Goal: Transaction & Acquisition: Purchase product/service

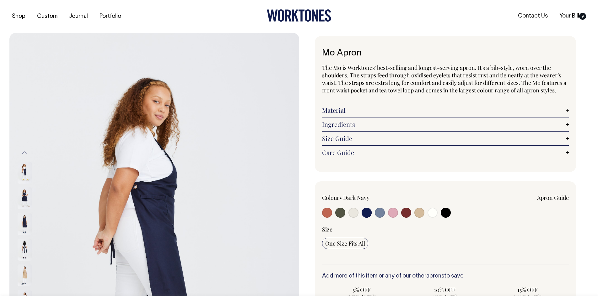
select select "Dark Navy"
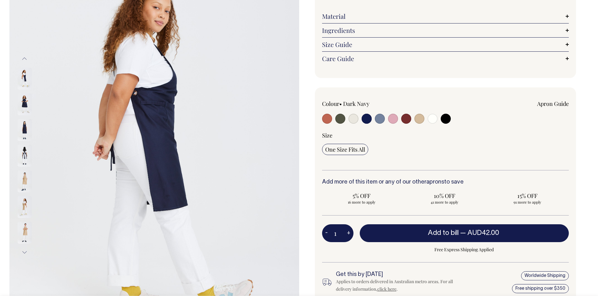
click at [29, 104] on img at bounding box center [25, 104] width 14 height 22
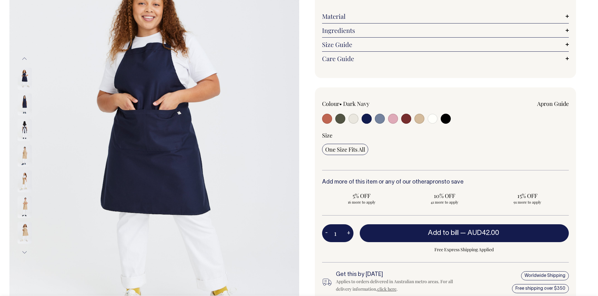
click at [27, 76] on img at bounding box center [25, 79] width 14 height 22
click at [22, 109] on img at bounding box center [25, 104] width 14 height 22
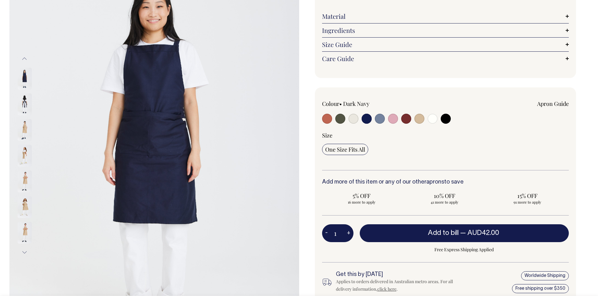
click at [25, 104] on img at bounding box center [25, 104] width 14 height 22
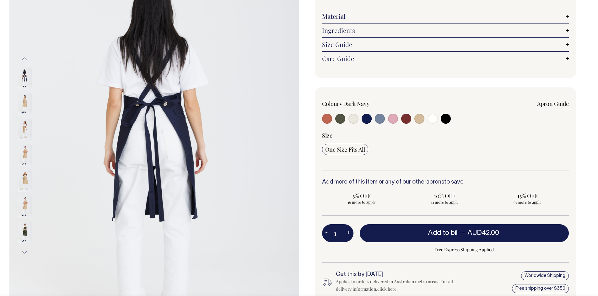
click at [25, 76] on img at bounding box center [25, 79] width 14 height 22
click at [24, 57] on button "Previous" at bounding box center [24, 59] width 9 height 14
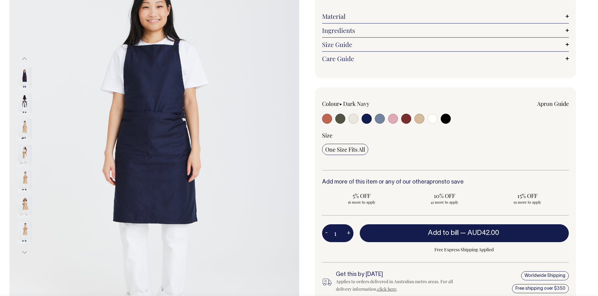
click at [24, 57] on button "Previous" at bounding box center [24, 59] width 9 height 14
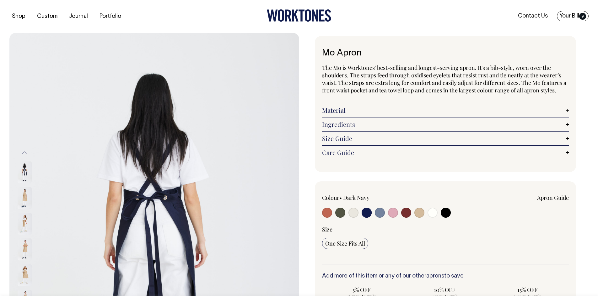
click at [576, 14] on link "Your Bill 9" at bounding box center [572, 16] width 32 height 10
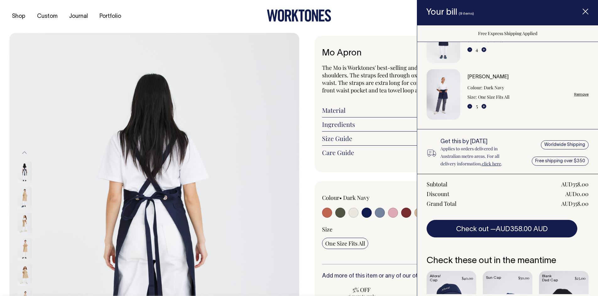
scroll to position [94, 0]
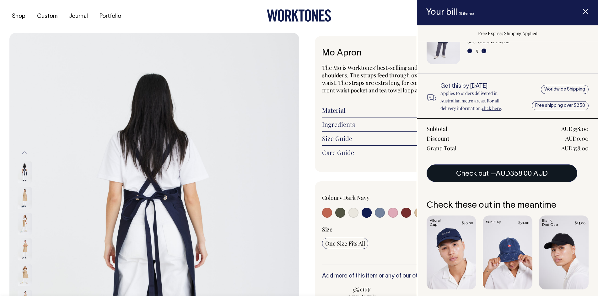
click at [514, 171] on span "AUD358.00 AUD" at bounding box center [521, 174] width 52 height 6
